Goal: Information Seeking & Learning: Learn about a topic

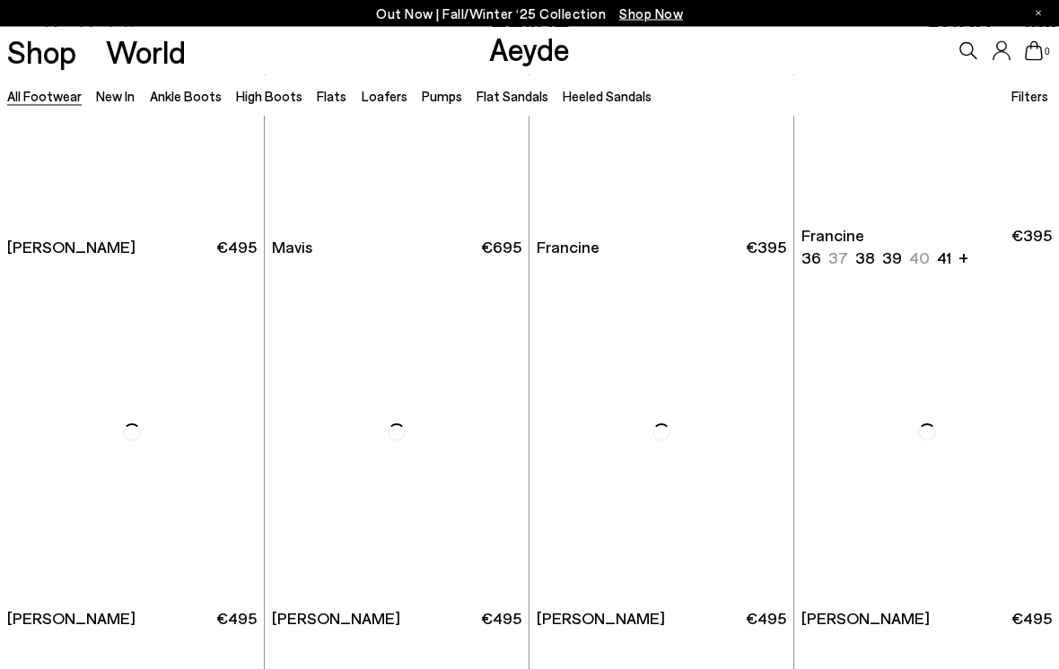
scroll to position [2456, 0]
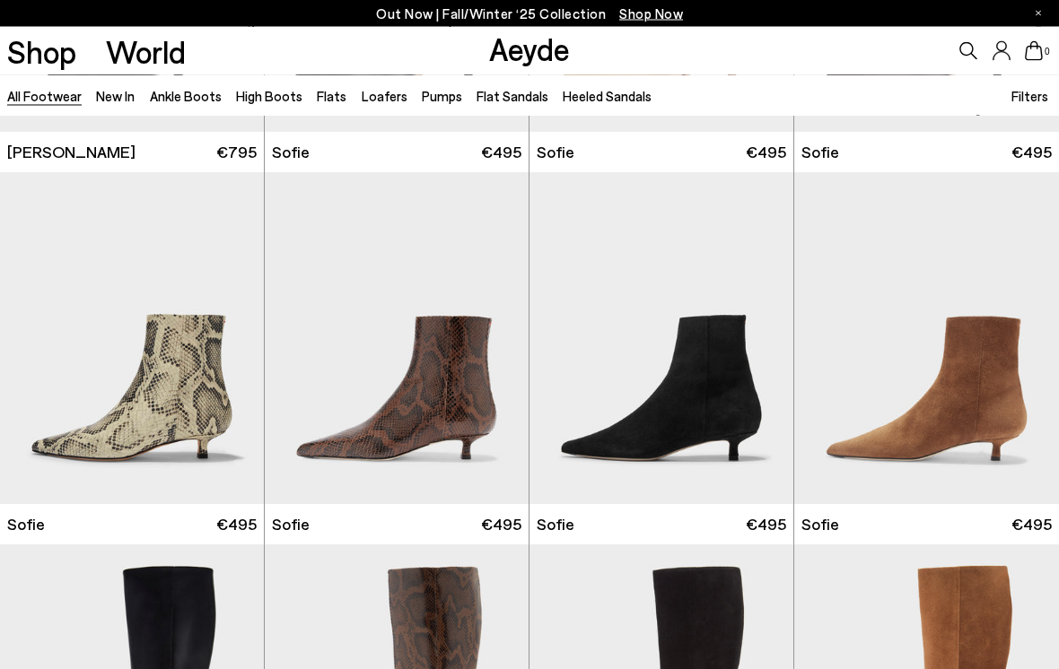
scroll to position [4784, 0]
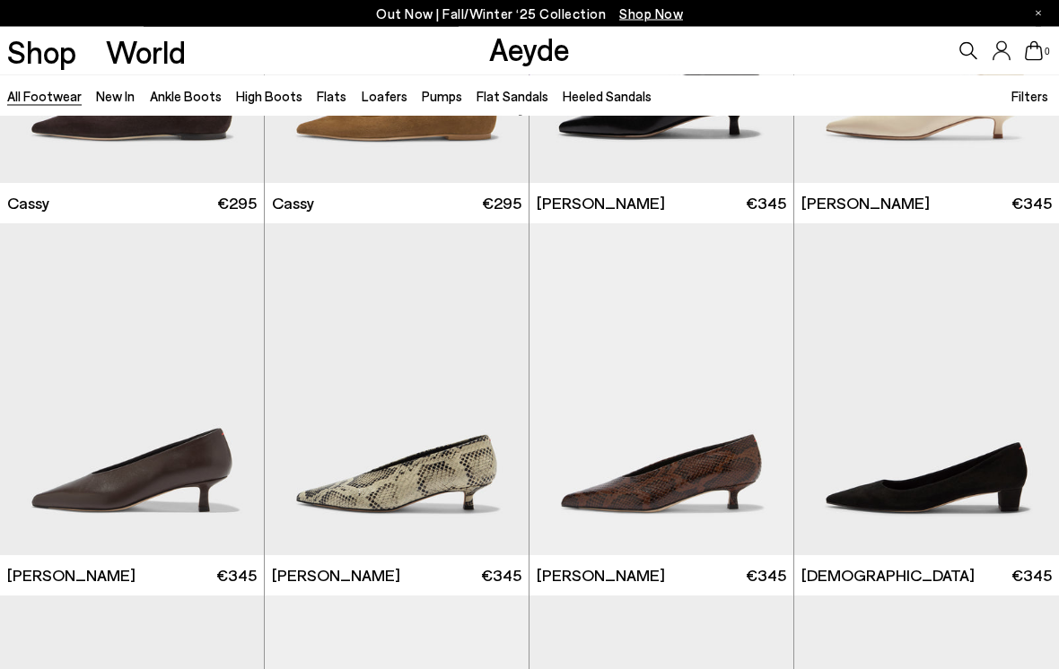
scroll to position [18136, 0]
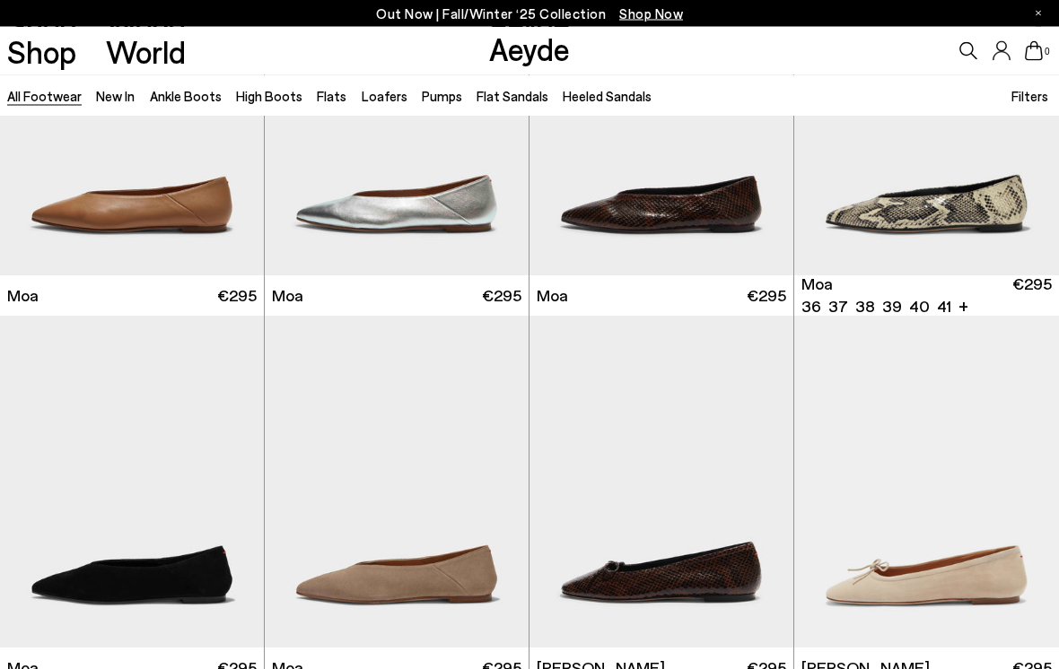
scroll to position [19161, 0]
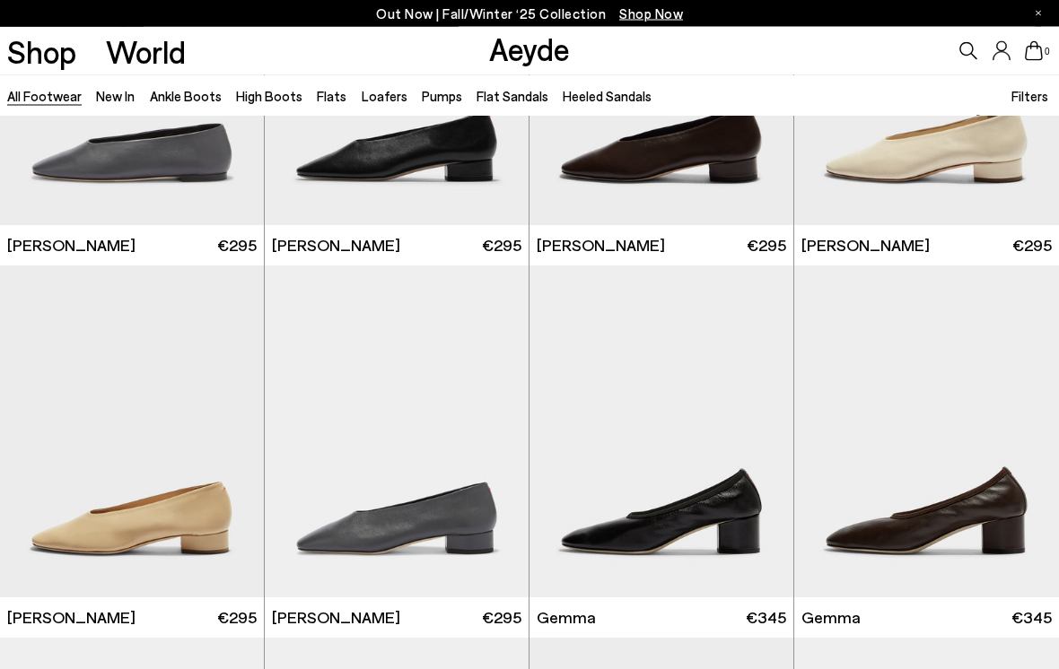
scroll to position [20700, 0]
click at [171, 92] on link "Ankle Boots" at bounding box center [186, 96] width 72 height 16
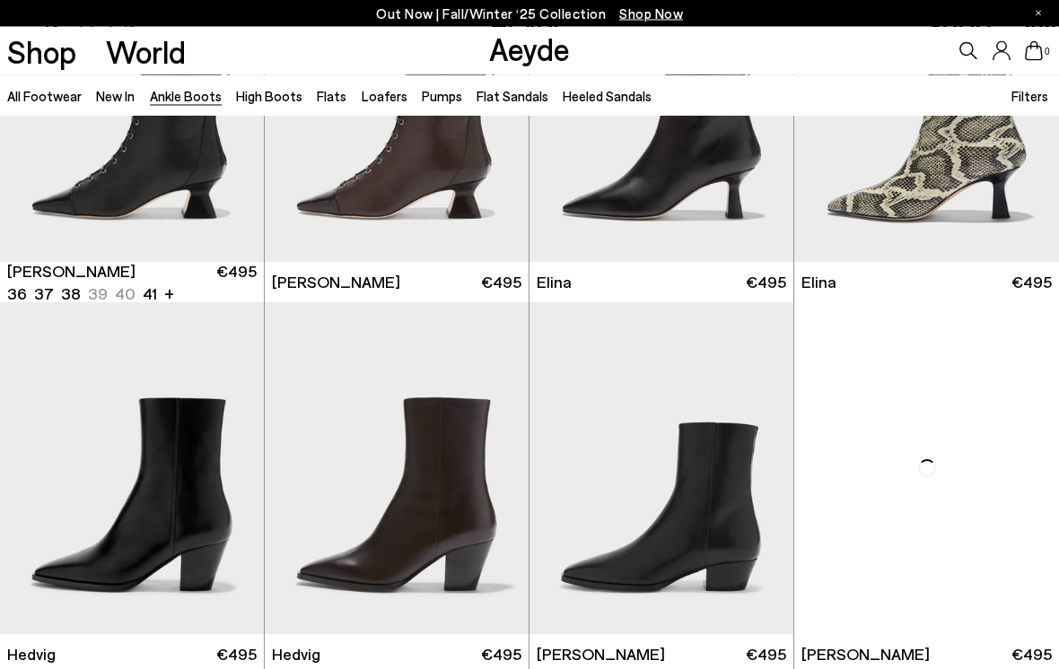
scroll to position [186, 0]
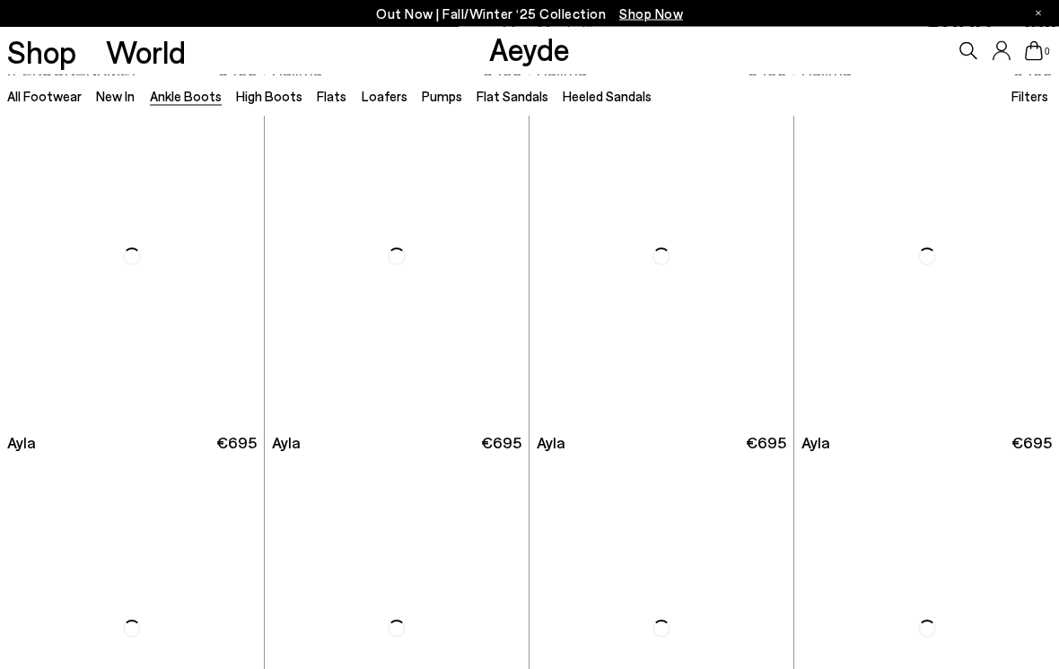
scroll to position [4141, 0]
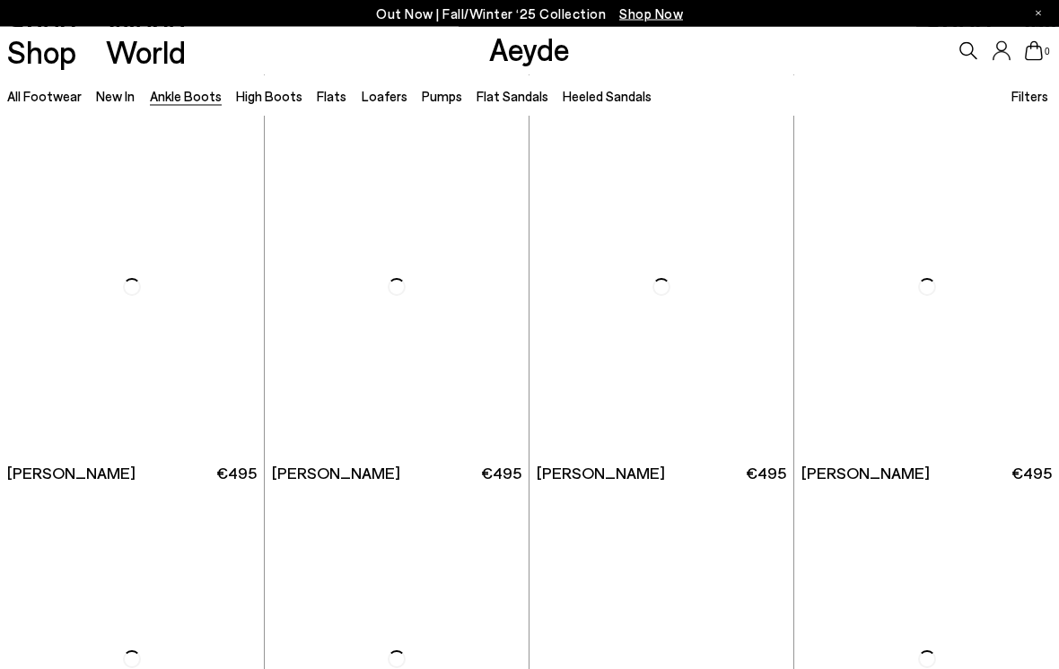
scroll to position [6696, 0]
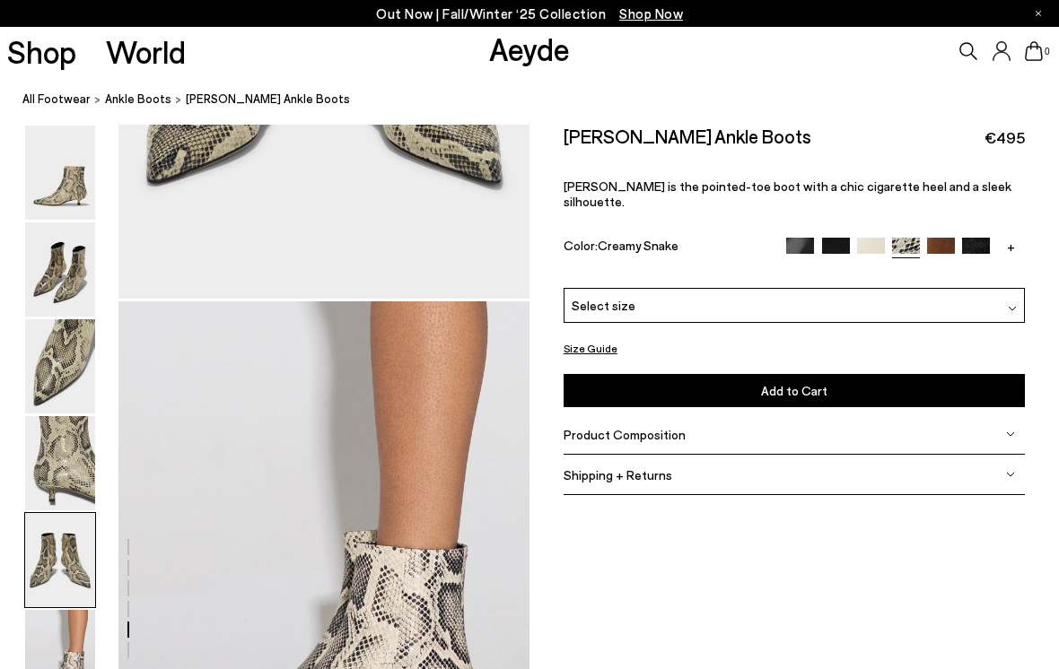
scroll to position [2572, 0]
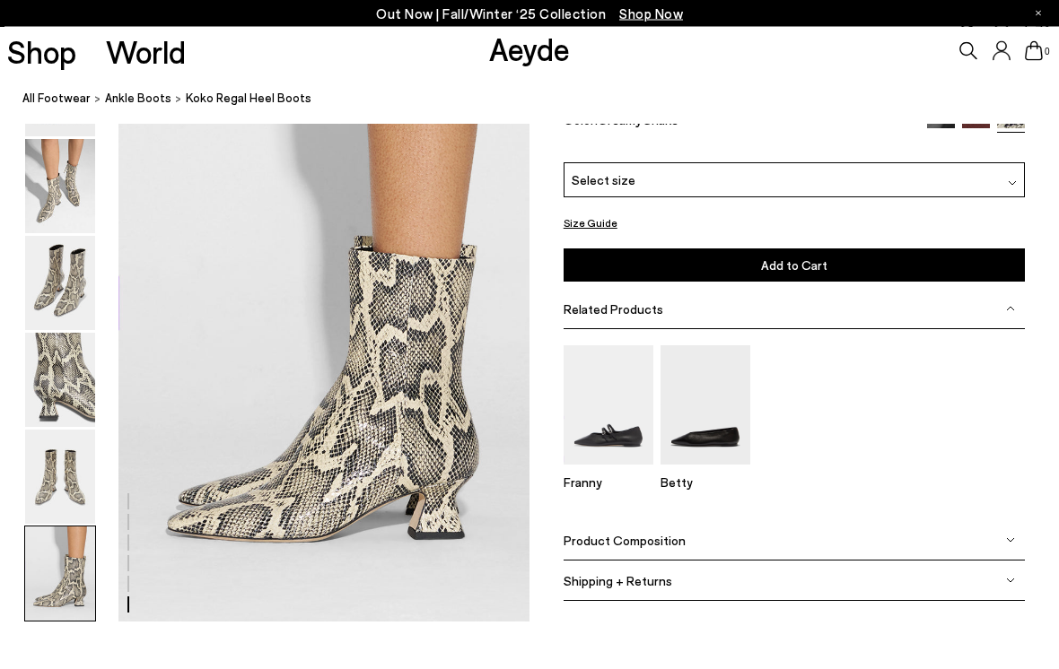
scroll to position [2805, 0]
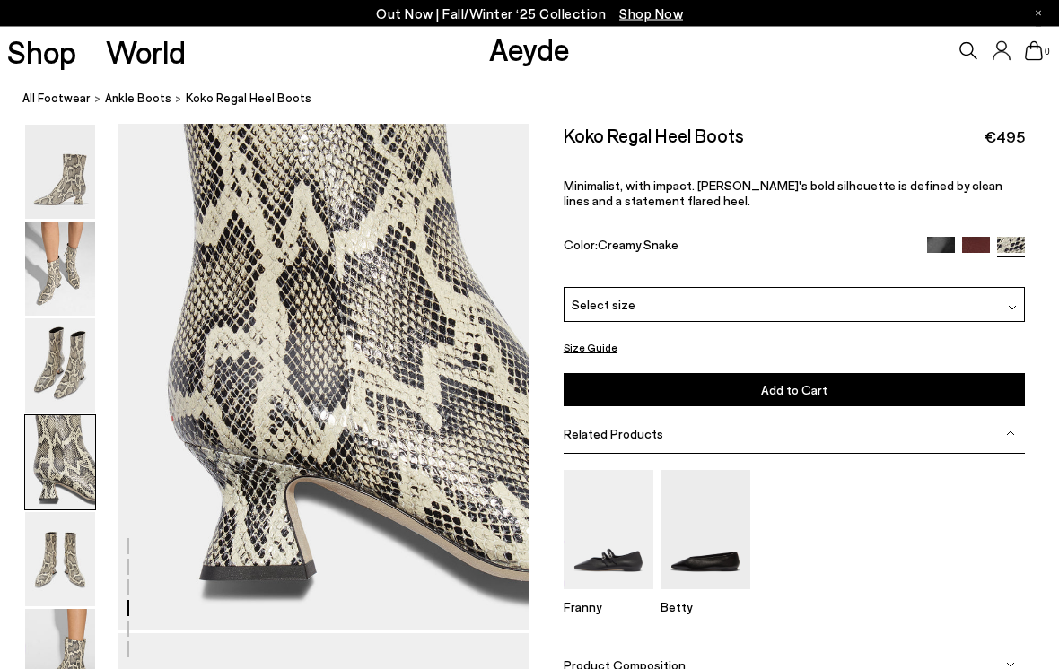
scroll to position [1653, 0]
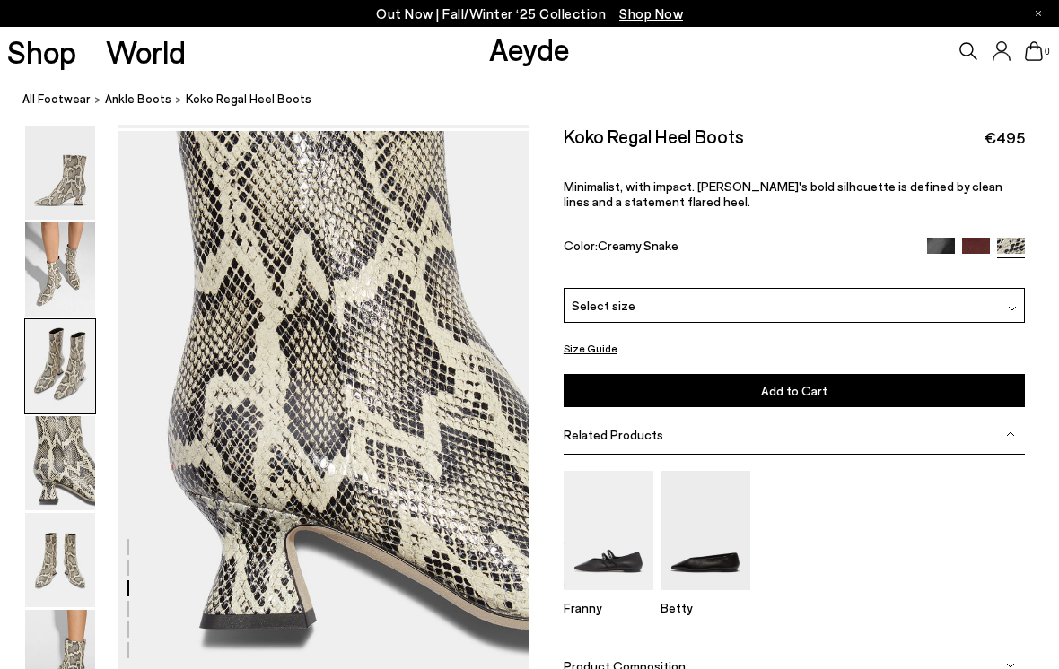
click at [56, 569] on img at bounding box center [60, 560] width 70 height 94
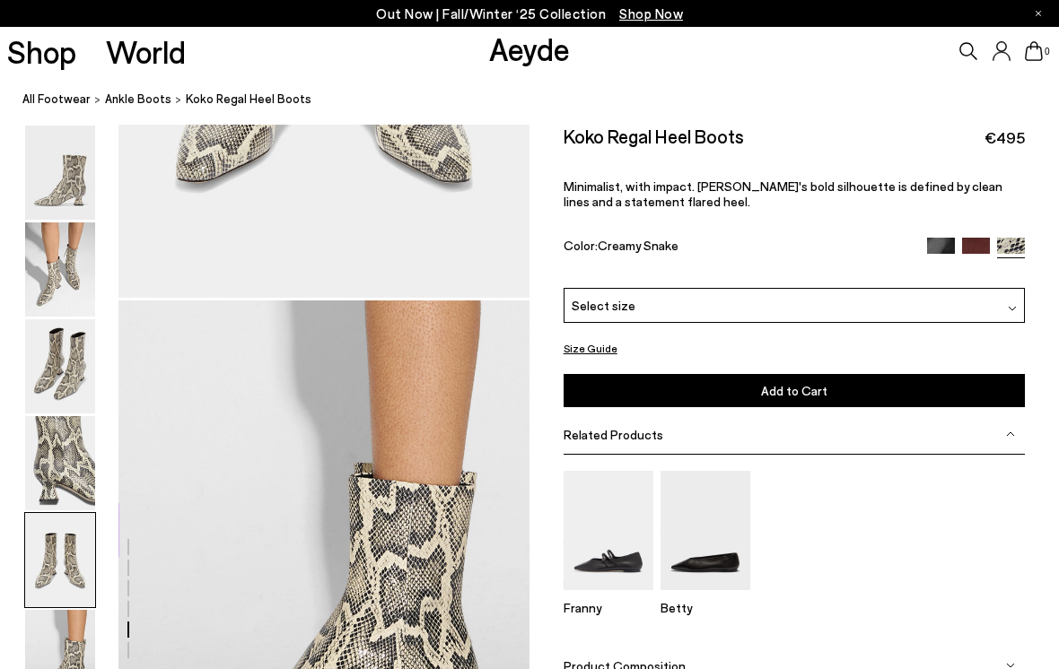
scroll to position [2576, 0]
